Goal: Information Seeking & Learning: Learn about a topic

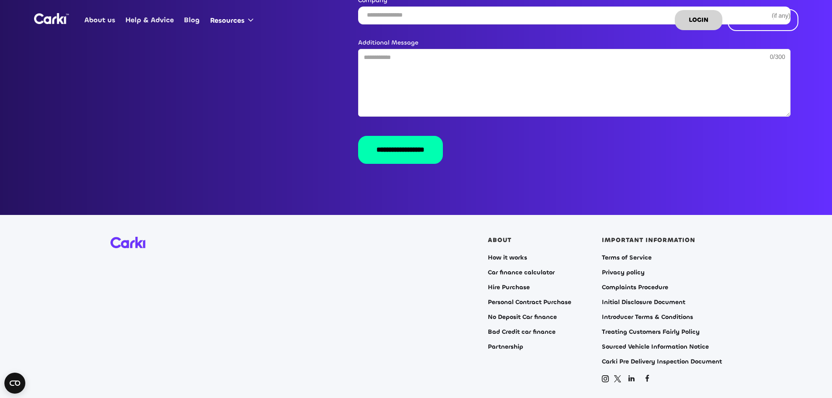
scroll to position [1660, 0]
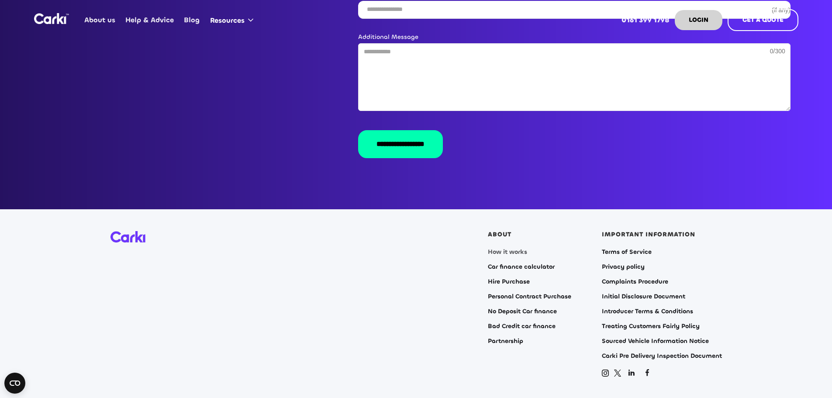
click at [508, 249] on link "How it works" at bounding box center [507, 252] width 39 height 7
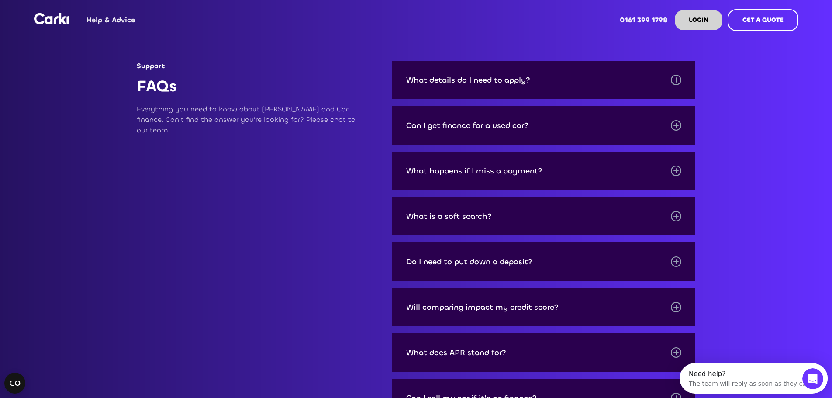
scroll to position [1179, 0]
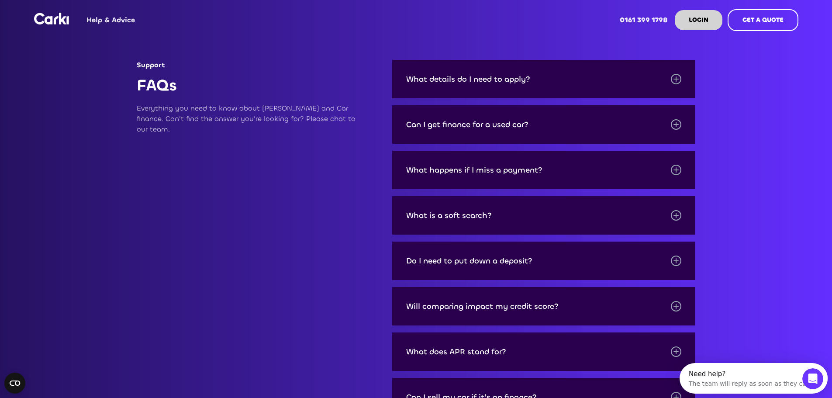
click at [529, 143] on div "Can I get finance for a used car?" at bounding box center [544, 124] width 304 height 38
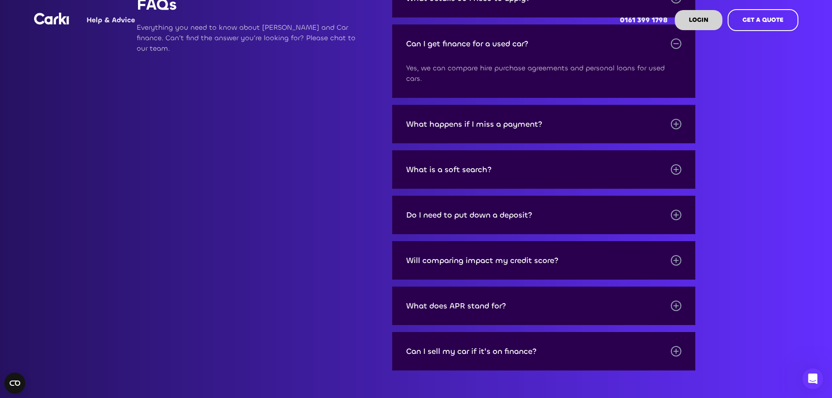
scroll to position [1267, 0]
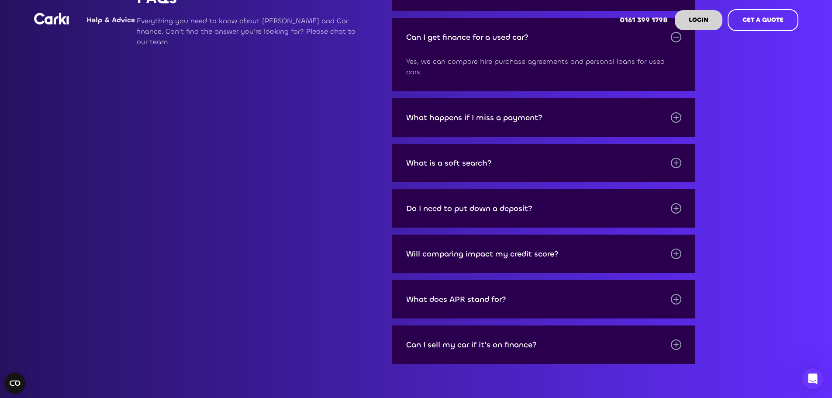
click at [510, 211] on div "Do I need to put down a deposit?" at bounding box center [469, 208] width 126 height 9
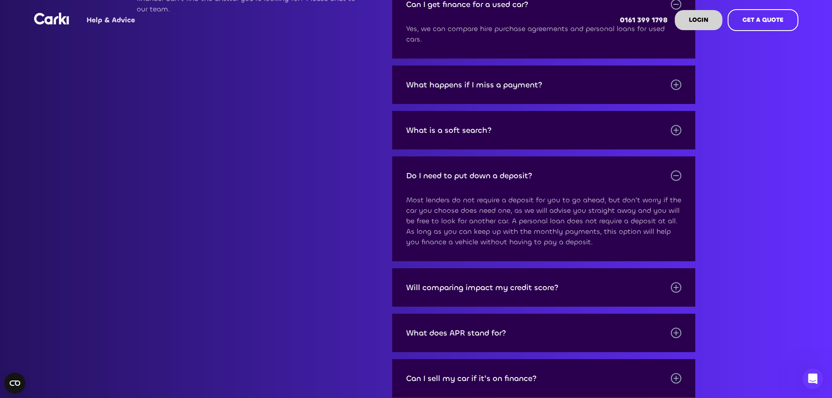
scroll to position [1354, 0]
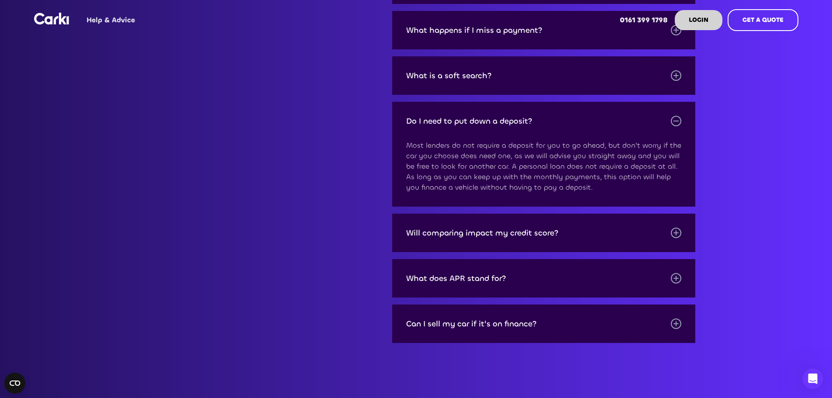
click at [495, 228] on div "Will comparing impact my credit score?" at bounding box center [482, 232] width 152 height 9
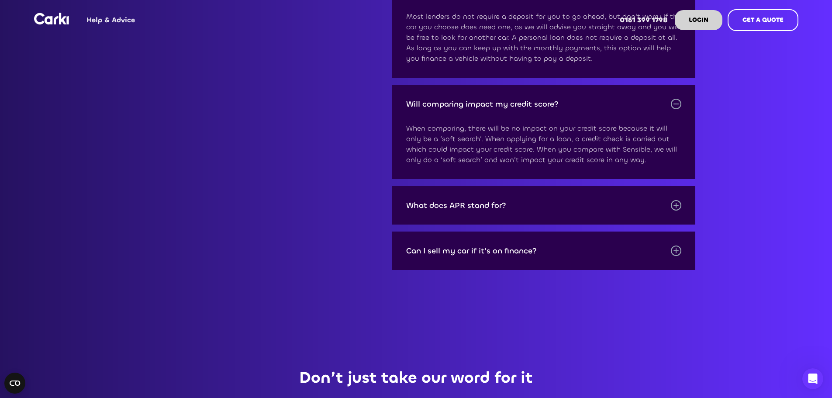
scroll to position [1485, 0]
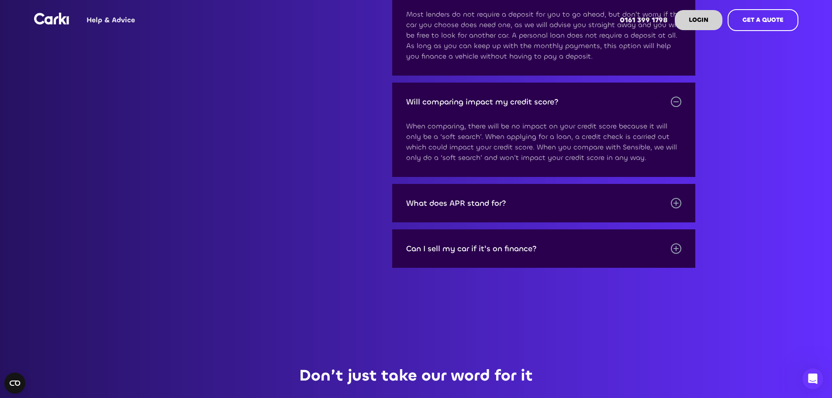
click at [516, 208] on div "What does APR stand for?" at bounding box center [544, 203] width 304 height 38
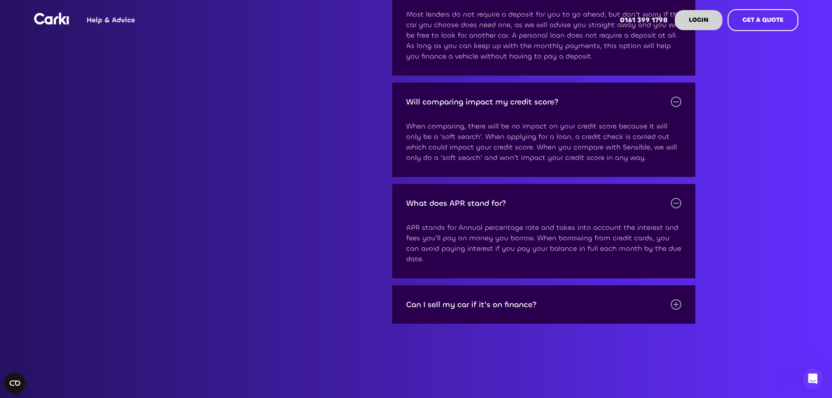
click at [455, 300] on div "Can I sell my car if it's on finance?" at bounding box center [471, 304] width 131 height 9
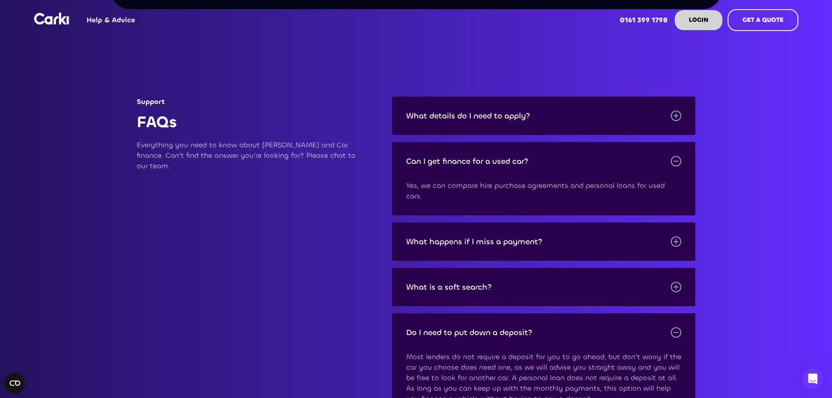
scroll to position [1136, 0]
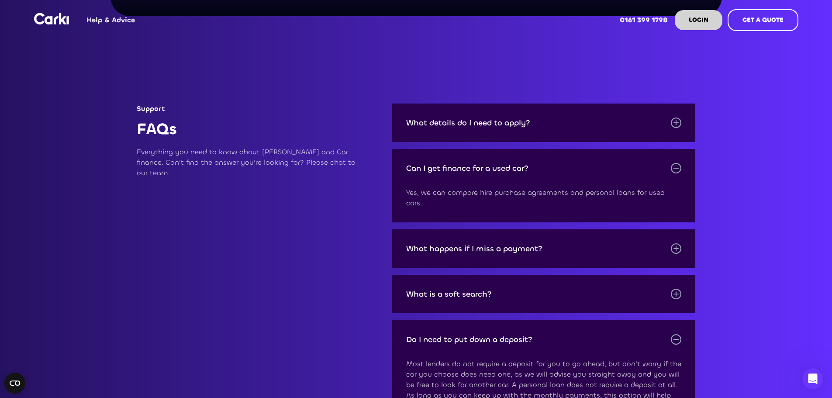
click at [489, 252] on div "What happens if I miss a payment?" at bounding box center [474, 248] width 136 height 9
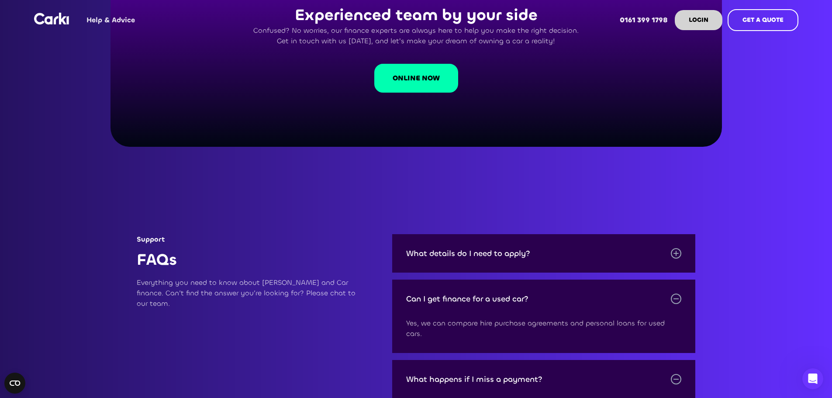
scroll to position [1005, 0]
